Goal: Task Accomplishment & Management: Manage account settings

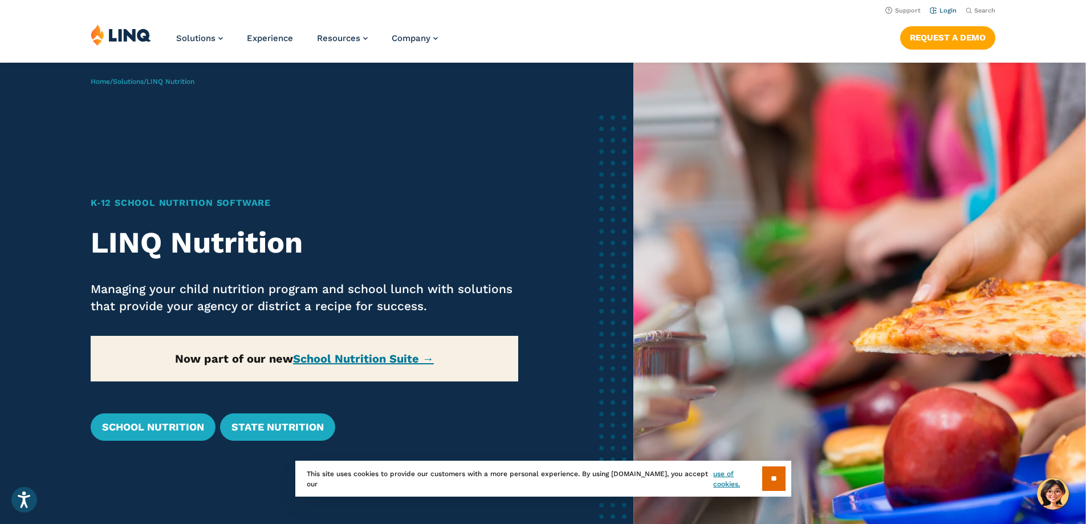
click at [944, 9] on link "Login" at bounding box center [943, 10] width 27 height 7
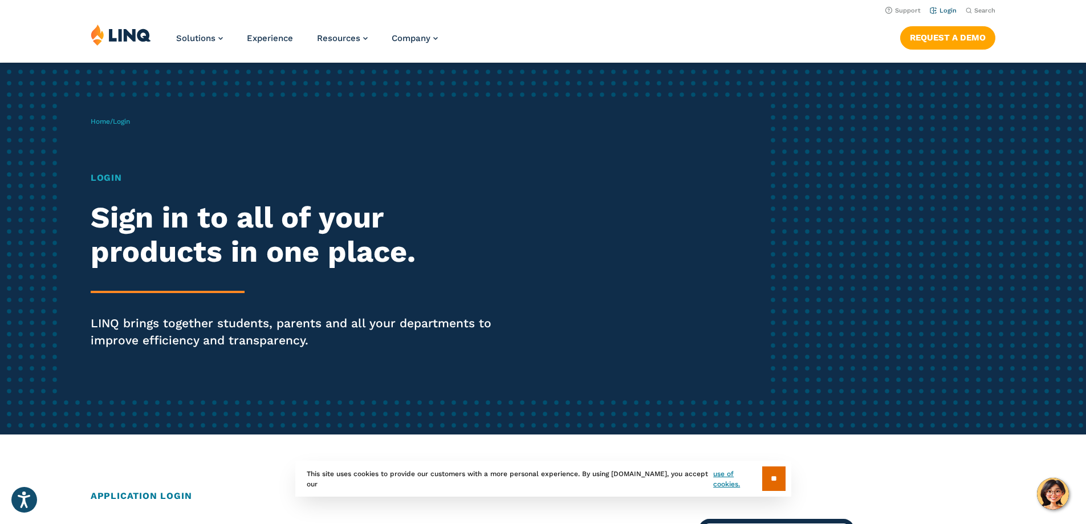
click at [942, 13] on link "Login" at bounding box center [943, 10] width 27 height 7
click at [938, 11] on link "Login" at bounding box center [943, 10] width 27 height 7
